Goal: Task Accomplishment & Management: Complete application form

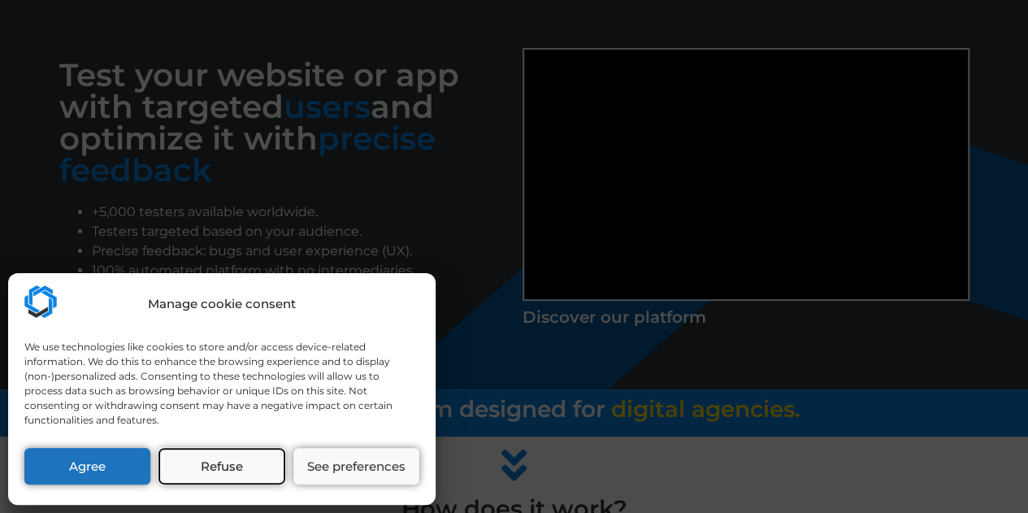
click at [222, 469] on button "Refuse" at bounding box center [221, 466] width 126 height 37
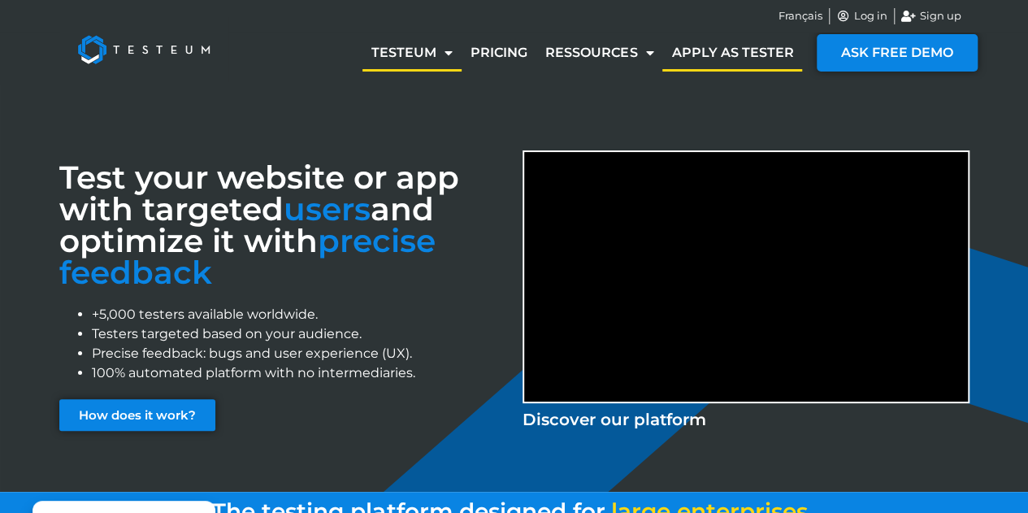
click at [753, 56] on link "Apply as tester" at bounding box center [732, 52] width 140 height 37
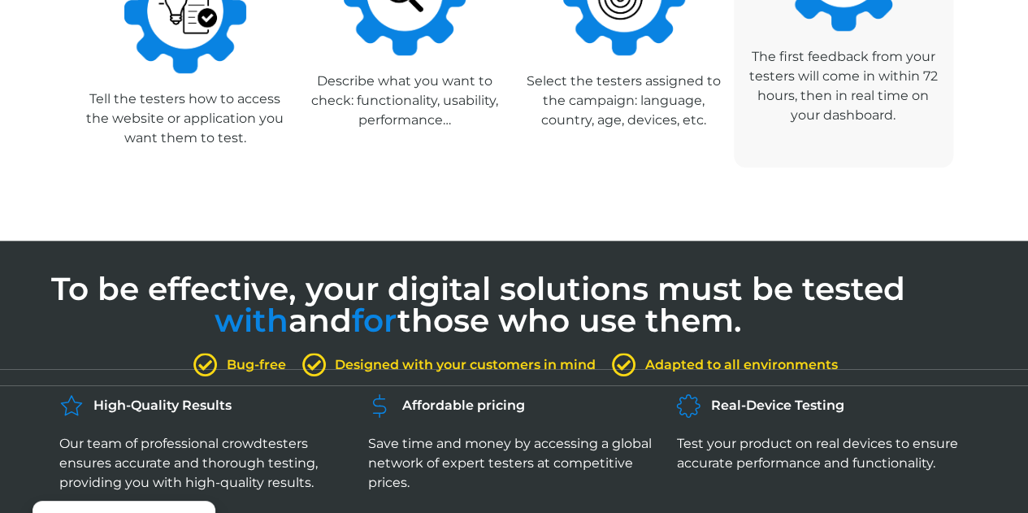
scroll to position [893, 0]
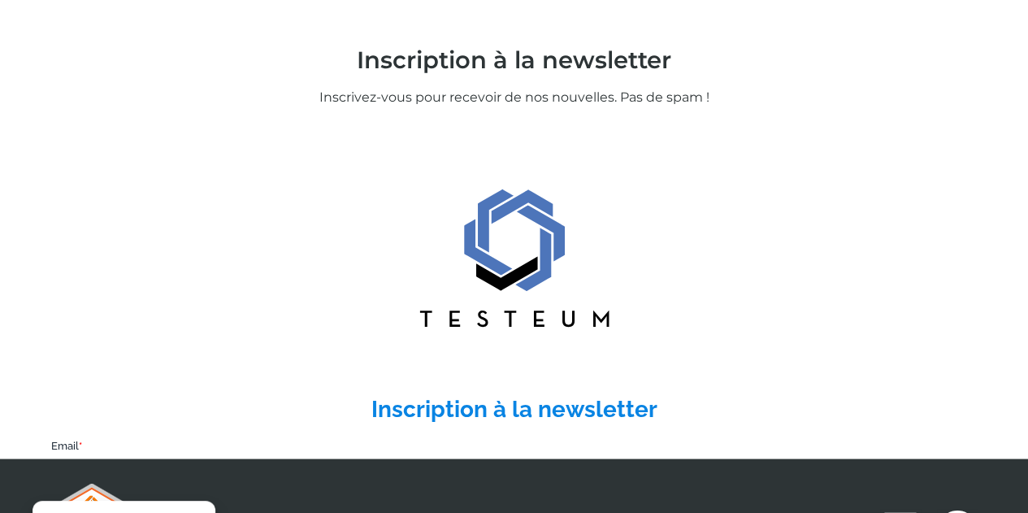
scroll to position [1304, 0]
